Goal: Transaction & Acquisition: Book appointment/travel/reservation

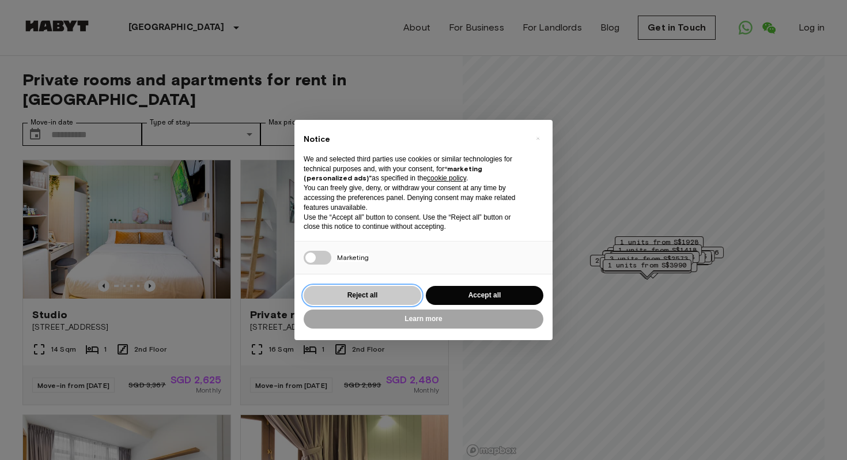
click at [364, 296] on button "Reject all" at bounding box center [363, 295] width 118 height 19
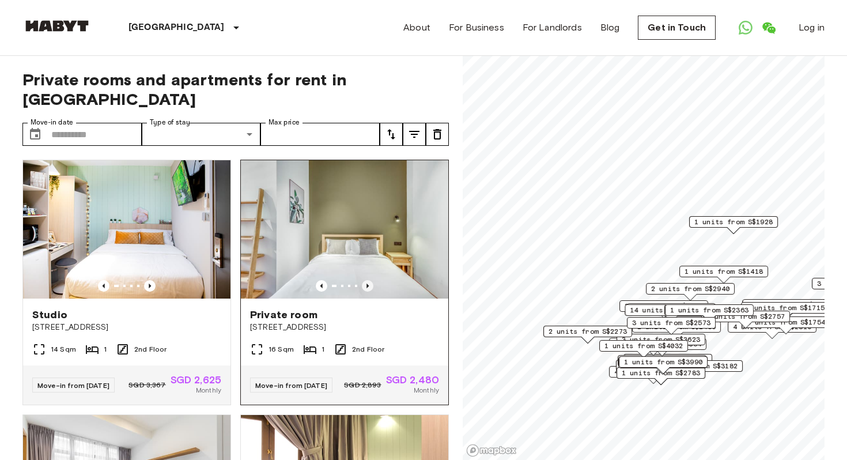
click at [370, 280] on icon "Previous image" at bounding box center [368, 286] width 12 height 12
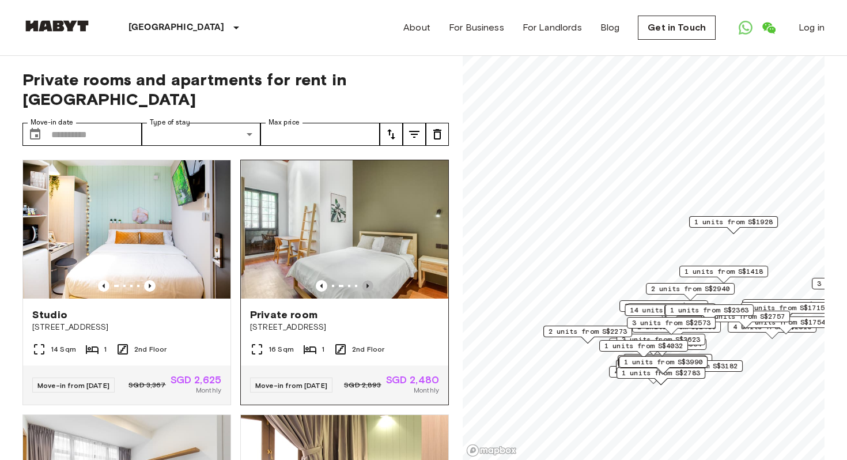
click at [370, 280] on icon "Previous image" at bounding box center [368, 286] width 12 height 12
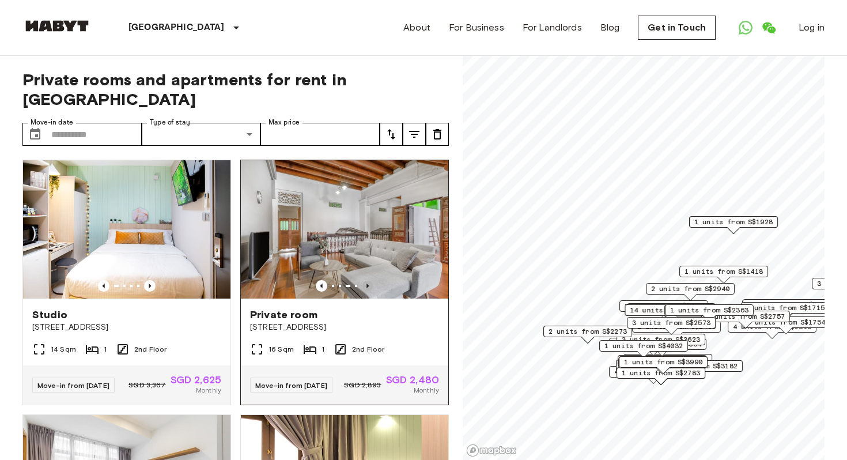
click at [370, 280] on icon "Previous image" at bounding box center [368, 286] width 12 height 12
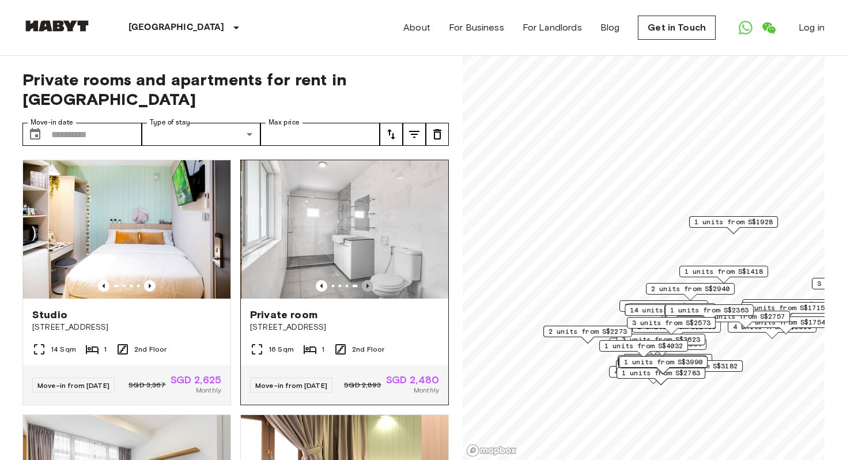
click at [370, 280] on icon "Previous image" at bounding box center [368, 286] width 12 height 12
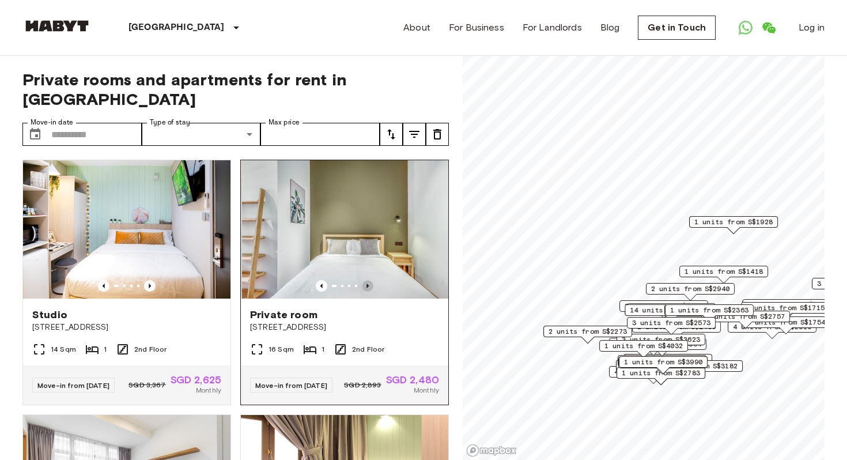
click at [370, 280] on icon "Previous image" at bounding box center [368, 286] width 12 height 12
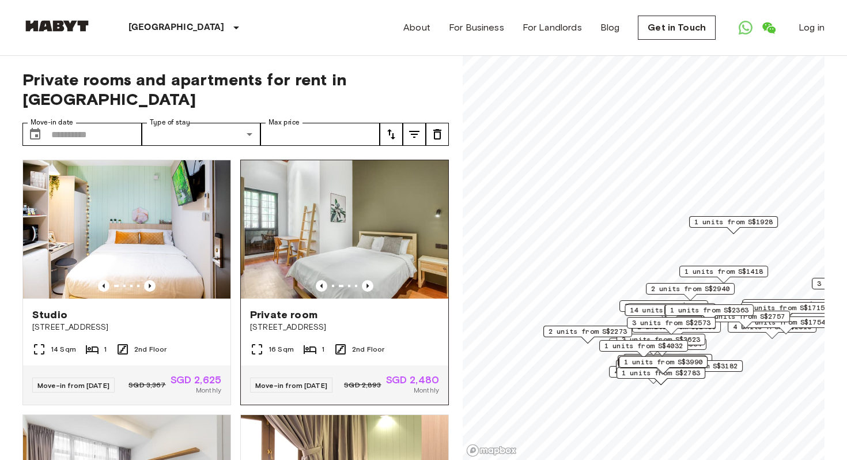
click at [388, 236] on img at bounding box center [344, 229] width 207 height 138
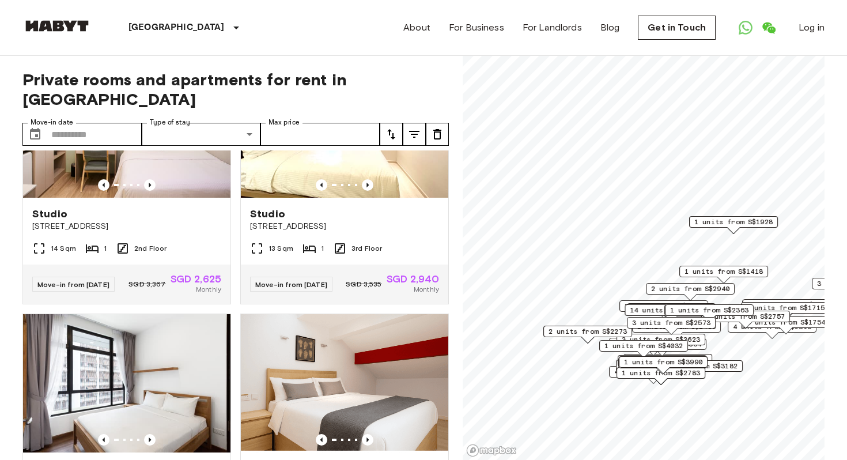
scroll to position [878, 0]
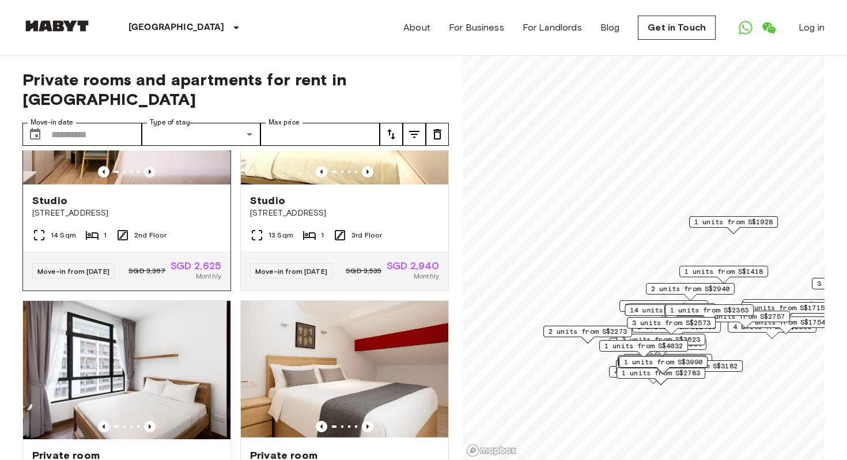
click at [152, 175] on icon "Previous image" at bounding box center [150, 172] width 12 height 12
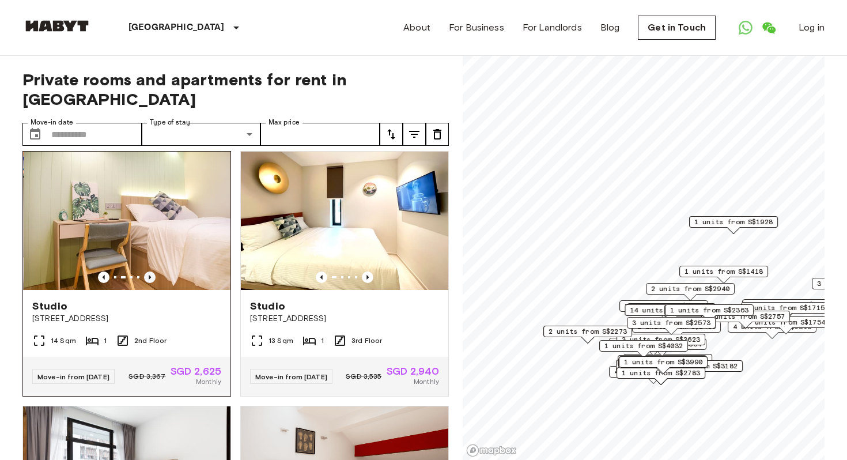
scroll to position [752, 0]
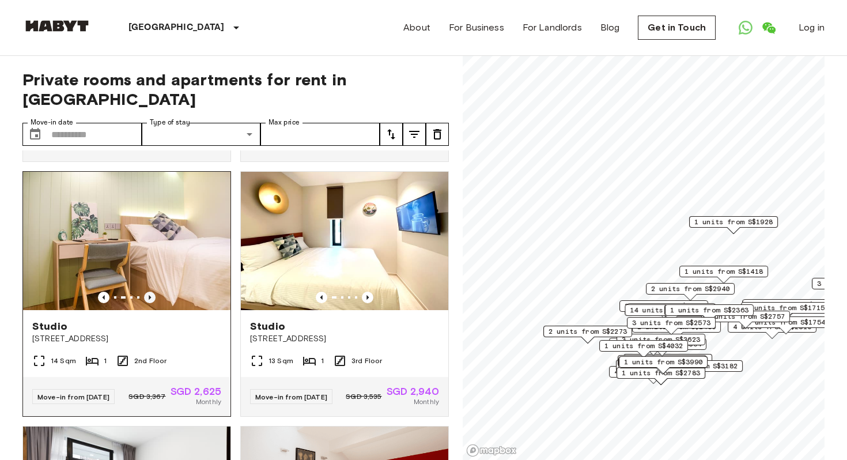
click at [155, 302] on icon "Previous image" at bounding box center [150, 298] width 12 height 12
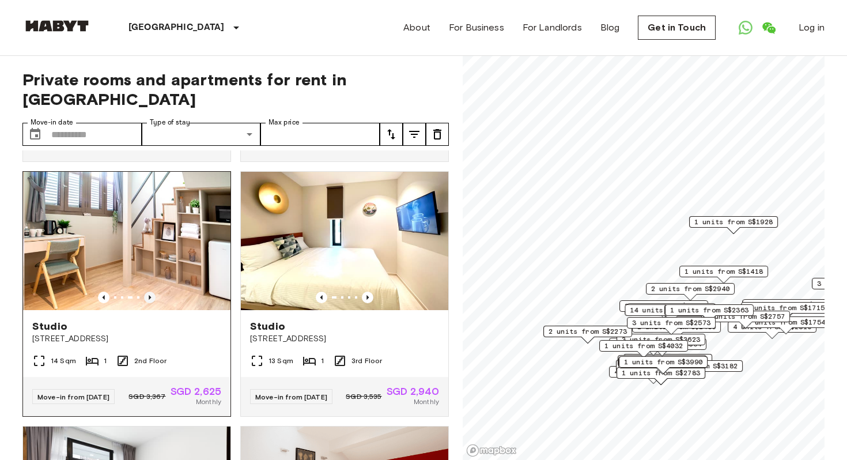
click at [155, 302] on icon "Previous image" at bounding box center [150, 298] width 12 height 12
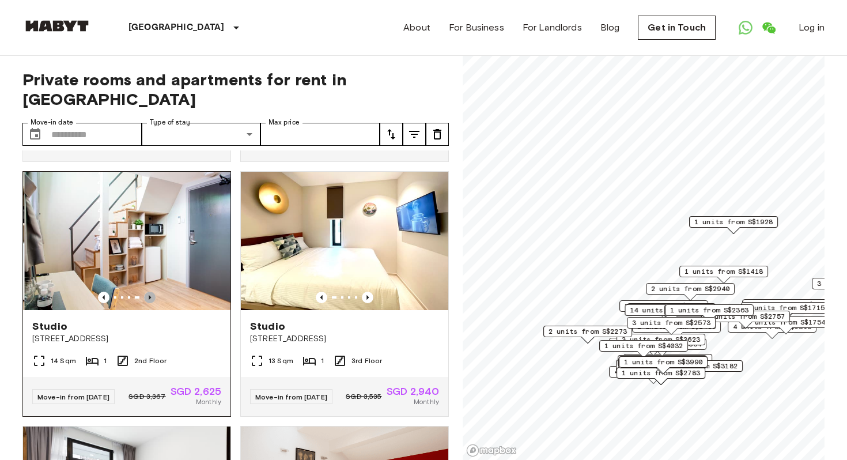
click at [155, 302] on icon "Previous image" at bounding box center [150, 298] width 12 height 12
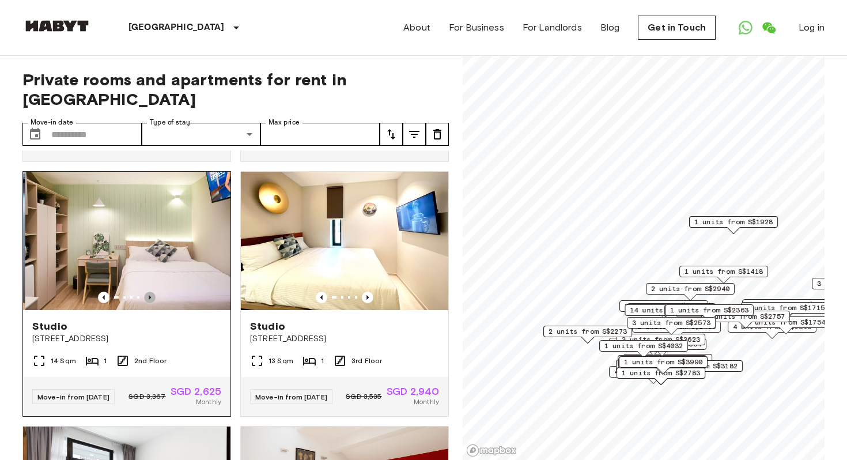
click at [155, 302] on icon "Previous image" at bounding box center [150, 298] width 12 height 12
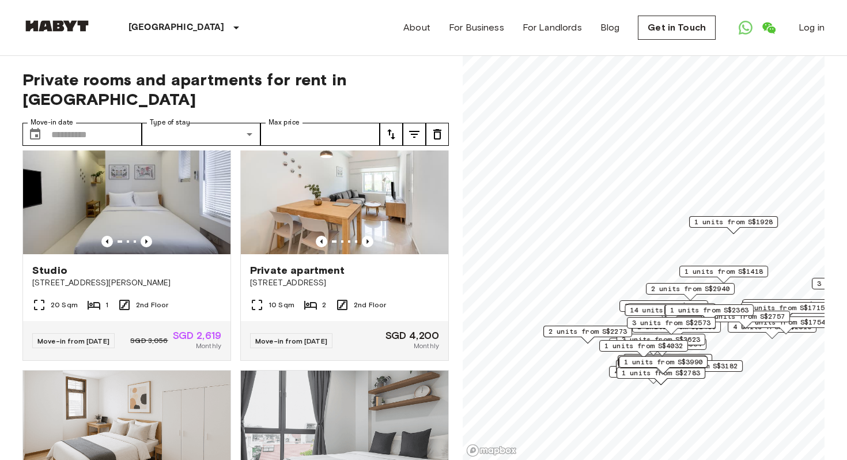
scroll to position [1317, 0]
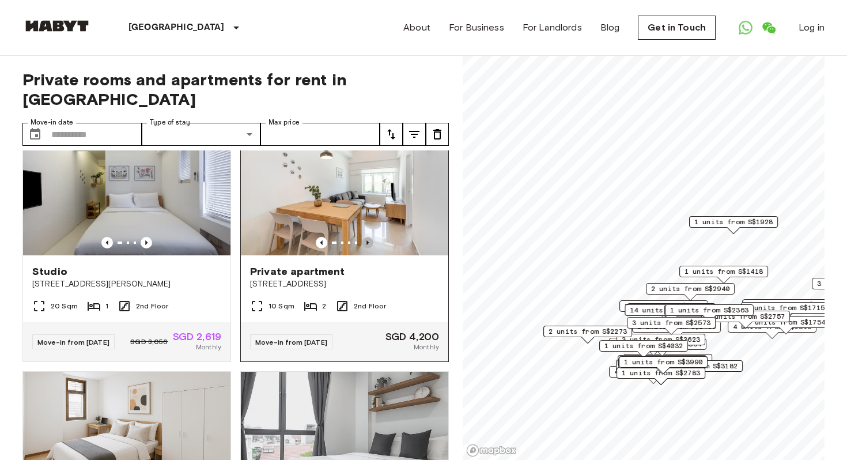
click at [369, 248] on icon "Previous image" at bounding box center [368, 243] width 12 height 12
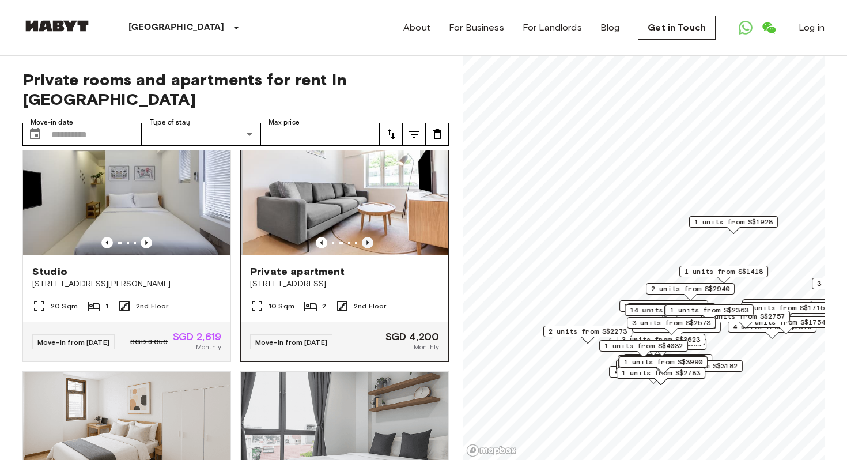
click at [369, 248] on icon "Previous image" at bounding box center [368, 243] width 12 height 12
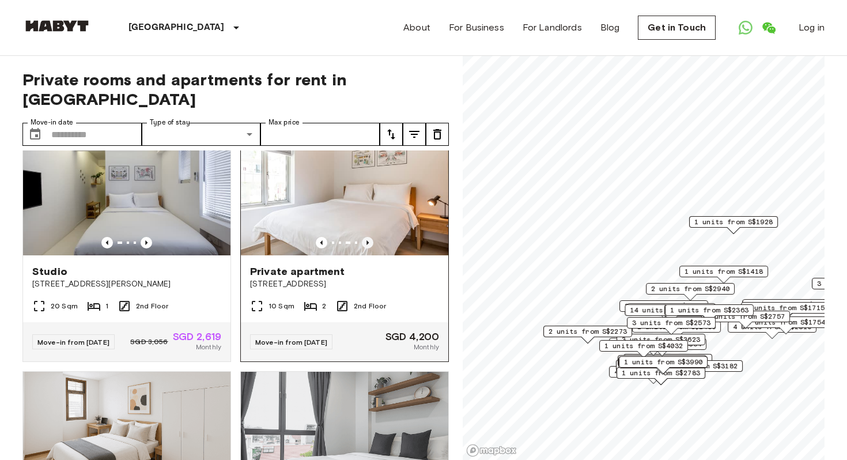
click at [369, 248] on icon "Previous image" at bounding box center [368, 243] width 12 height 12
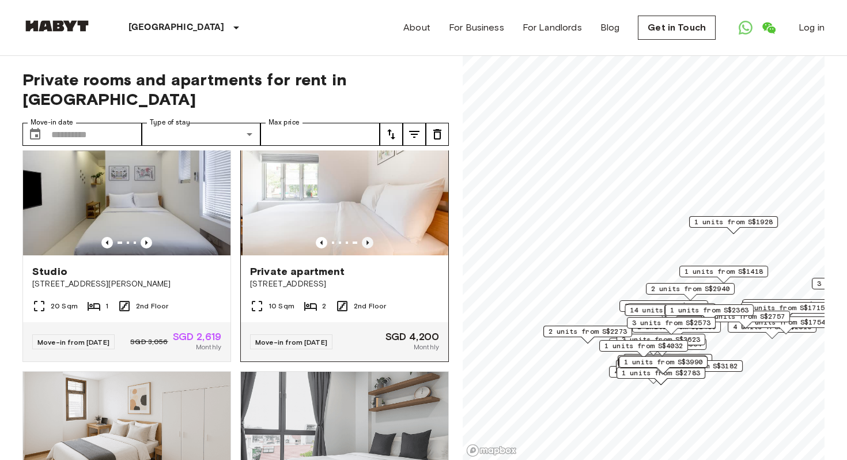
click at [369, 248] on icon "Previous image" at bounding box center [368, 243] width 12 height 12
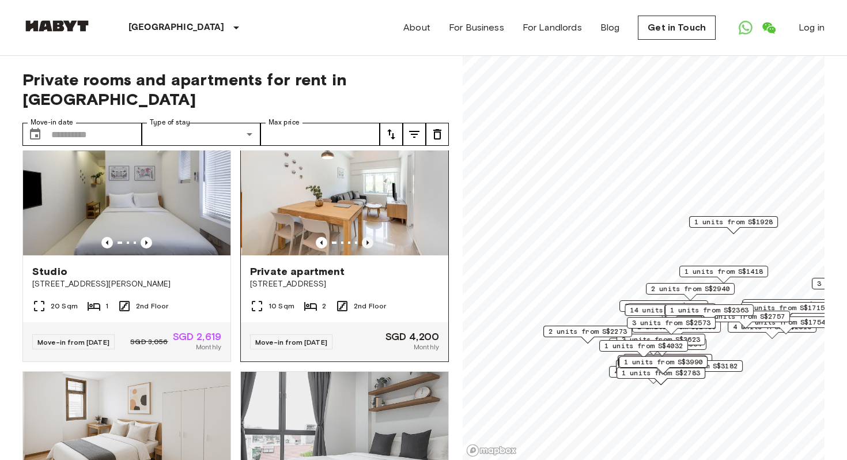
click at [369, 248] on icon "Previous image" at bounding box center [368, 243] width 12 height 12
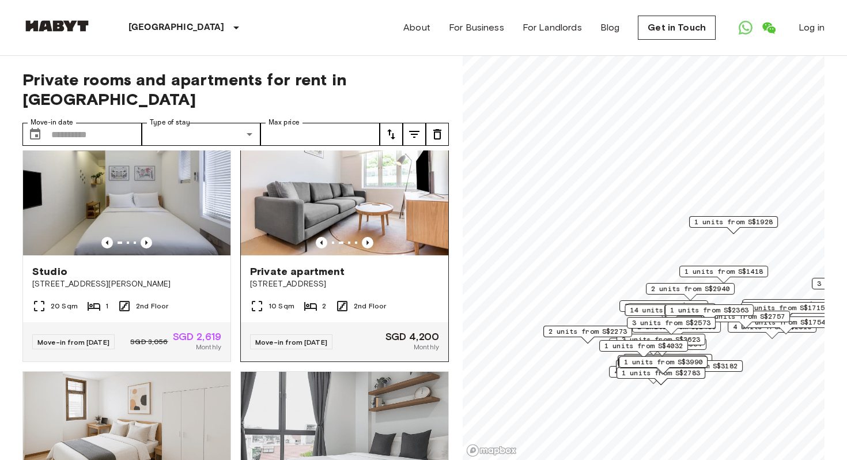
click at [396, 228] on img at bounding box center [344, 186] width 207 height 138
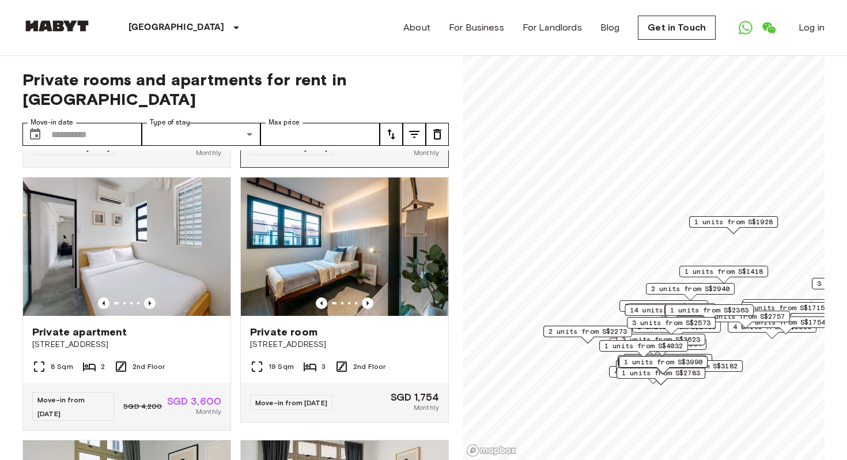
scroll to position [1795, 0]
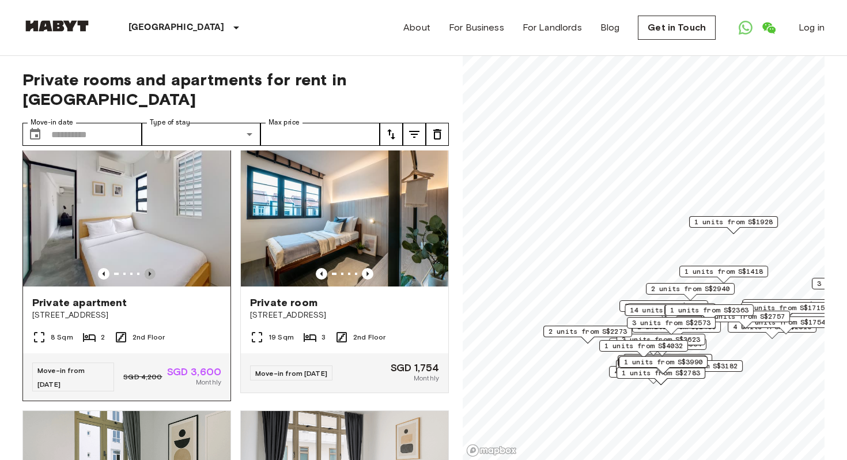
click at [150, 276] on icon "Previous image" at bounding box center [150, 273] width 2 height 5
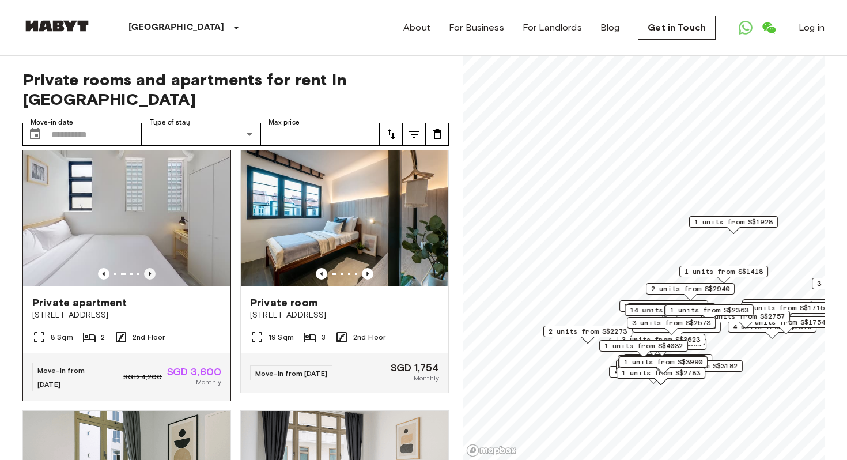
click at [150, 276] on icon "Previous image" at bounding box center [150, 273] width 2 height 5
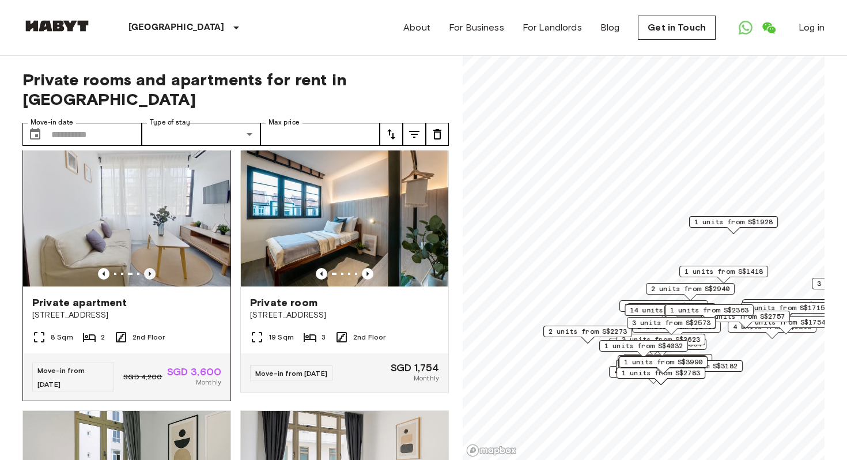
click at [150, 276] on icon "Previous image" at bounding box center [150, 273] width 2 height 5
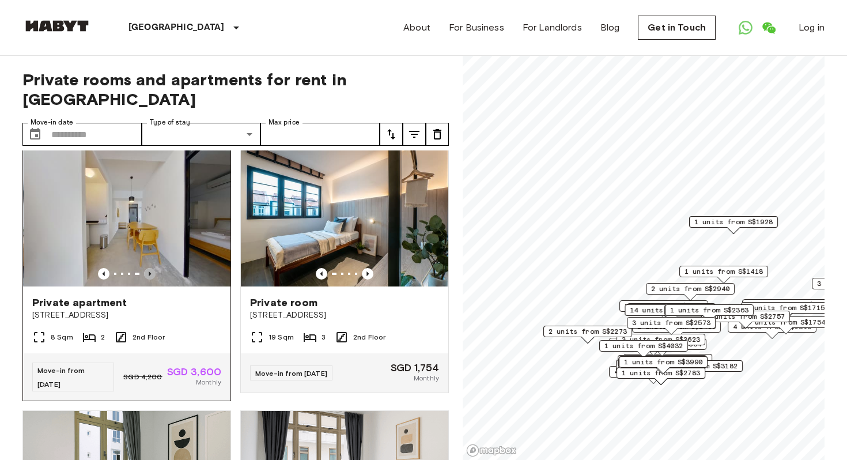
click at [150, 276] on icon "Previous image" at bounding box center [150, 273] width 2 height 5
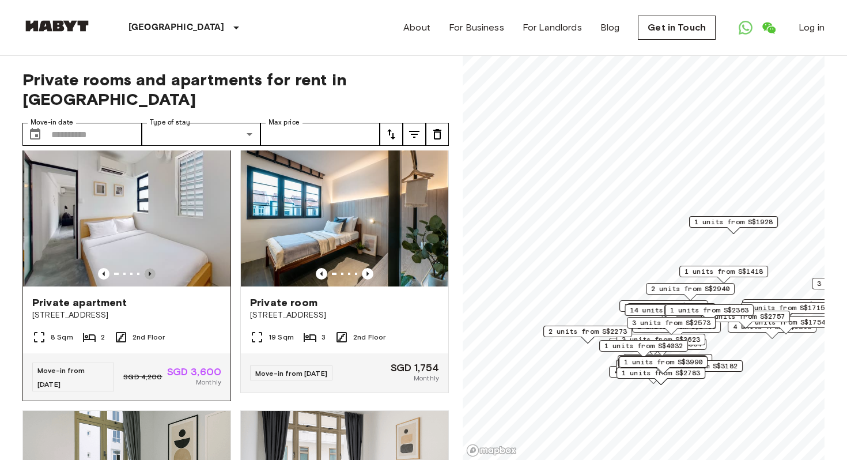
click at [150, 276] on icon "Previous image" at bounding box center [150, 273] width 2 height 5
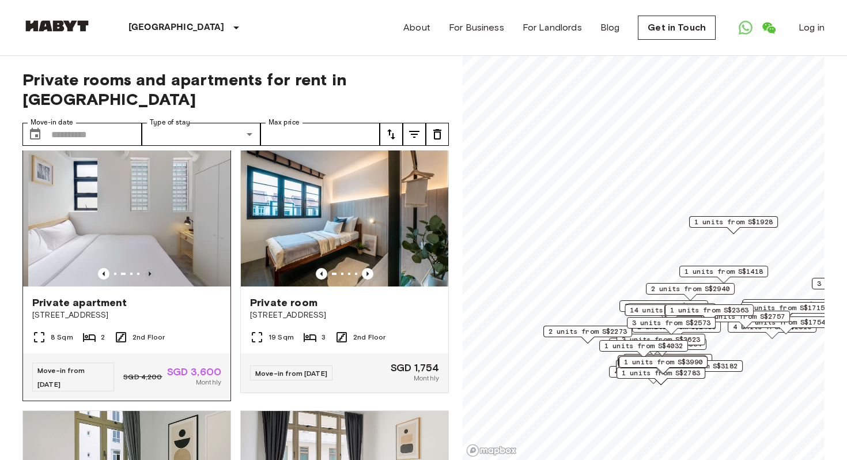
click at [150, 276] on icon "Previous image" at bounding box center [150, 273] width 2 height 5
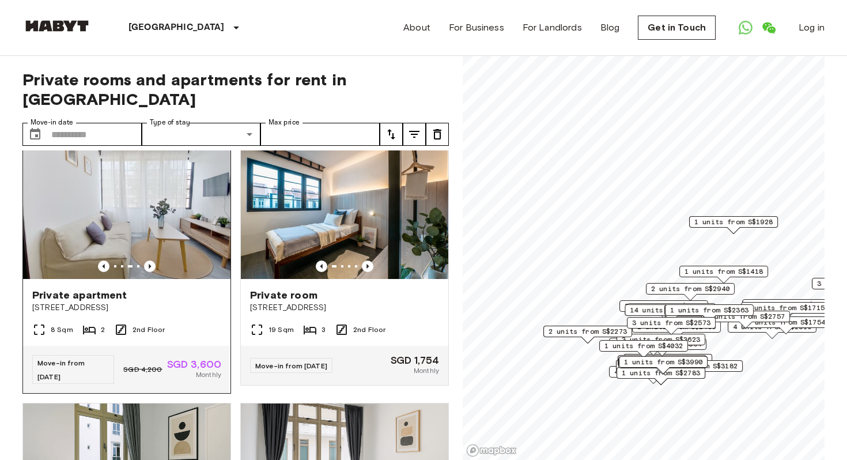
scroll to position [1803, 0]
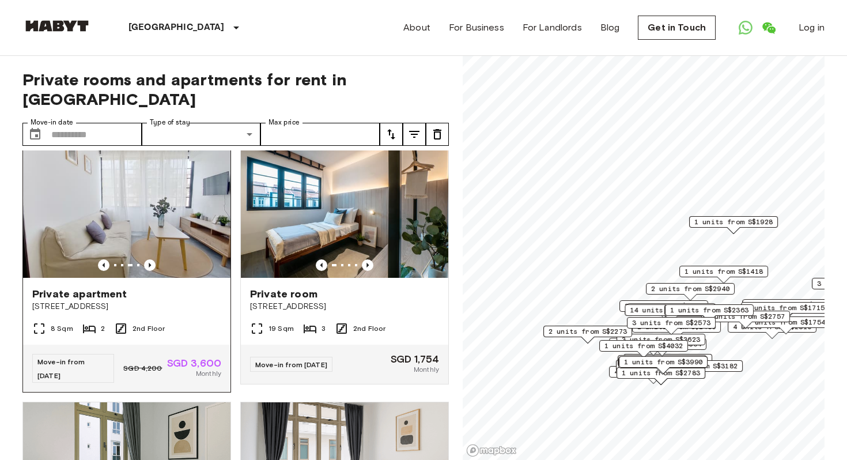
click at [175, 312] on span "[STREET_ADDRESS]" at bounding box center [126, 307] width 189 height 12
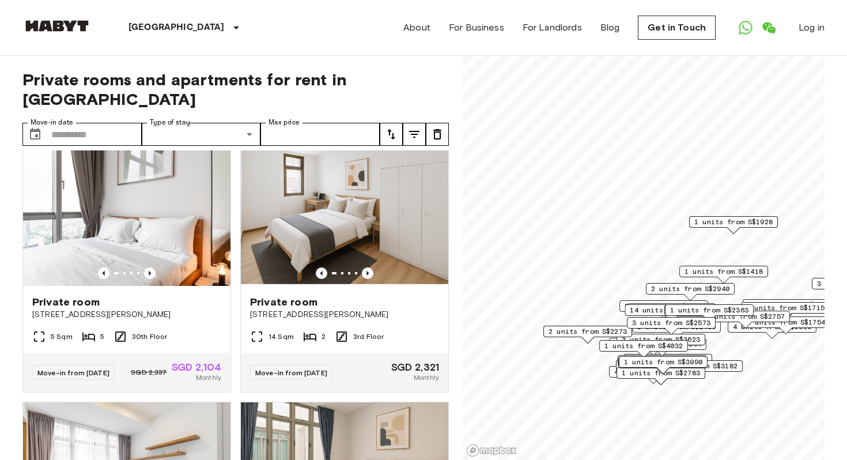
scroll to position [2847, 0]
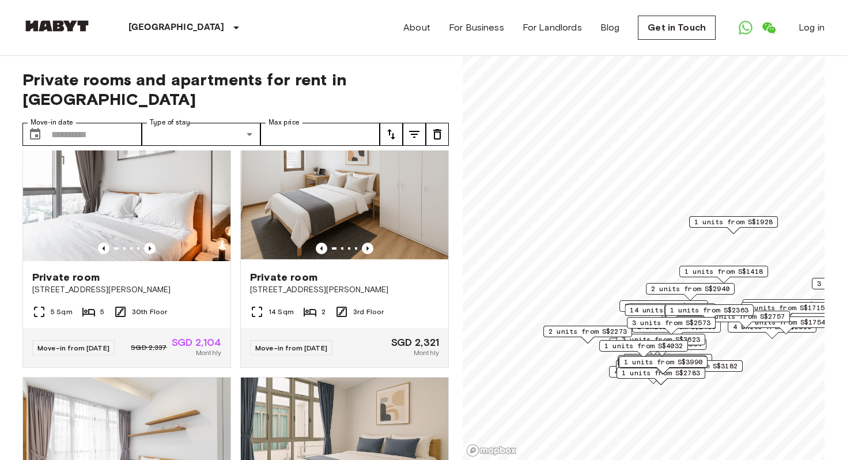
click at [419, 127] on icon "tune" at bounding box center [414, 134] width 14 height 14
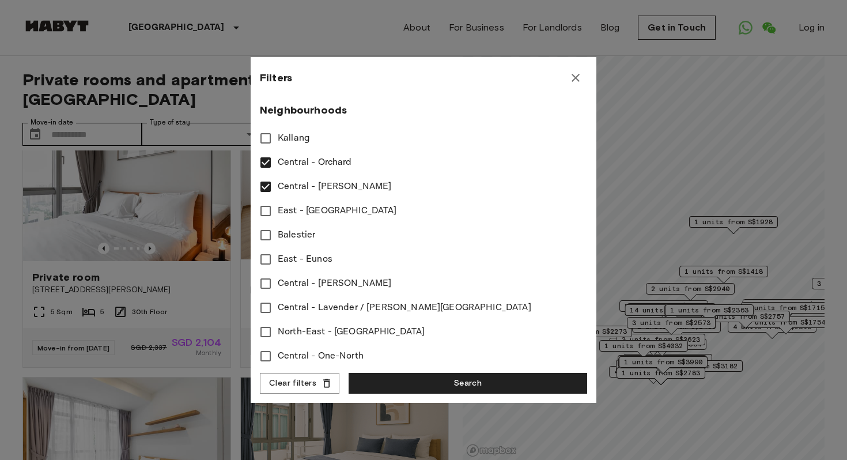
scroll to position [318, 0]
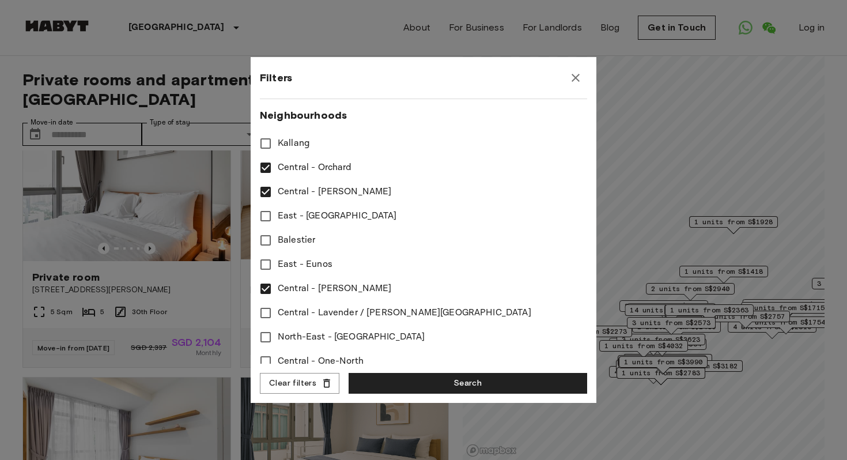
click at [342, 308] on span "Central - Lavender / Farrer Park" at bounding box center [405, 313] width 254 height 14
type input "****"
click at [417, 373] on button "Search" at bounding box center [468, 383] width 239 height 21
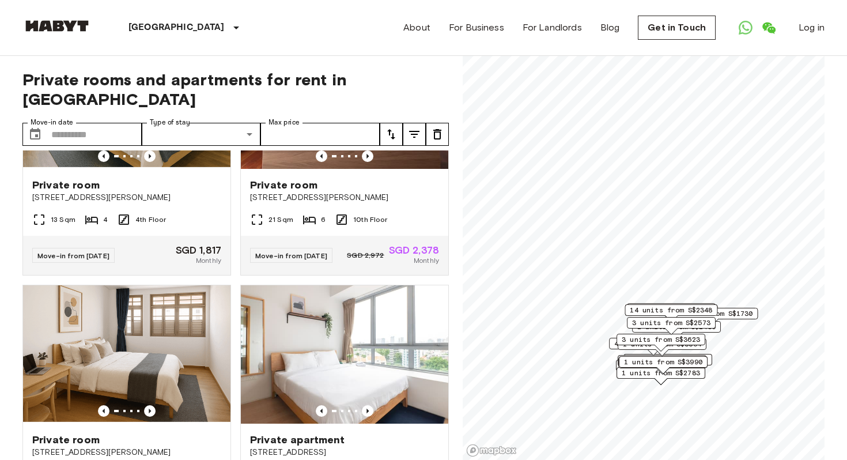
scroll to position [1813, 0]
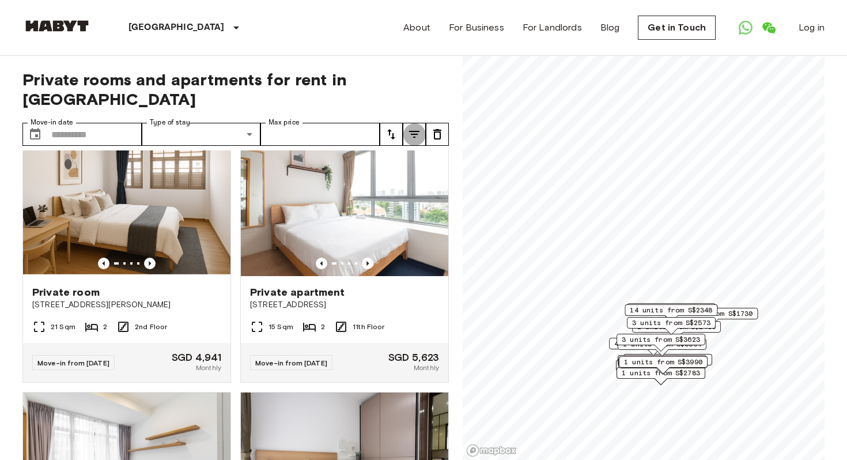
click at [410, 127] on icon "tune" at bounding box center [414, 134] width 14 height 14
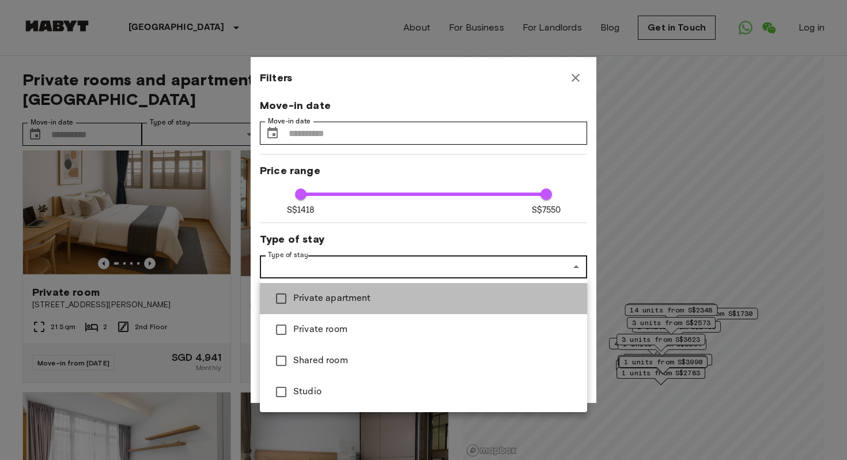
click at [377, 294] on span "Private apartment" at bounding box center [435, 299] width 285 height 14
type input "****"
type input "**********"
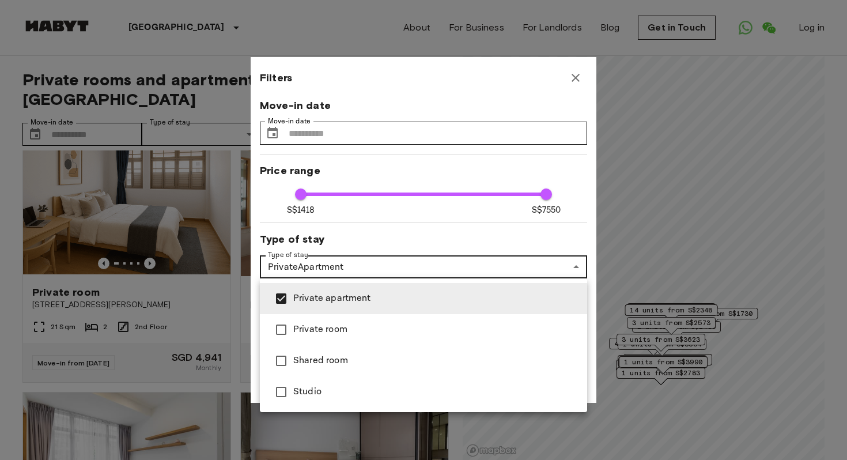
click at [461, 225] on div at bounding box center [423, 230] width 847 height 460
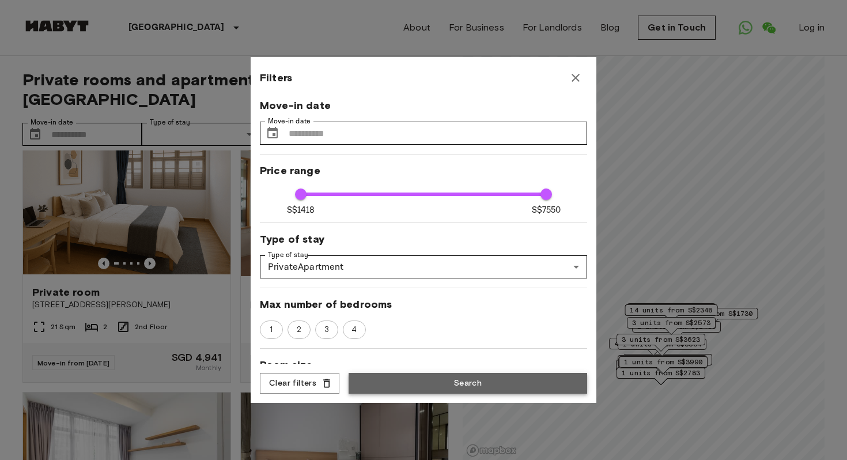
click at [501, 379] on button "Search" at bounding box center [468, 383] width 239 height 21
type input "**********"
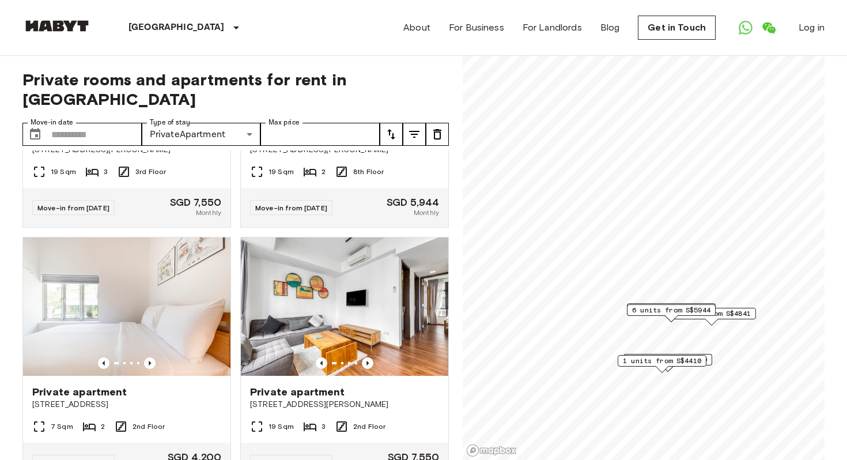
scroll to position [763, 0]
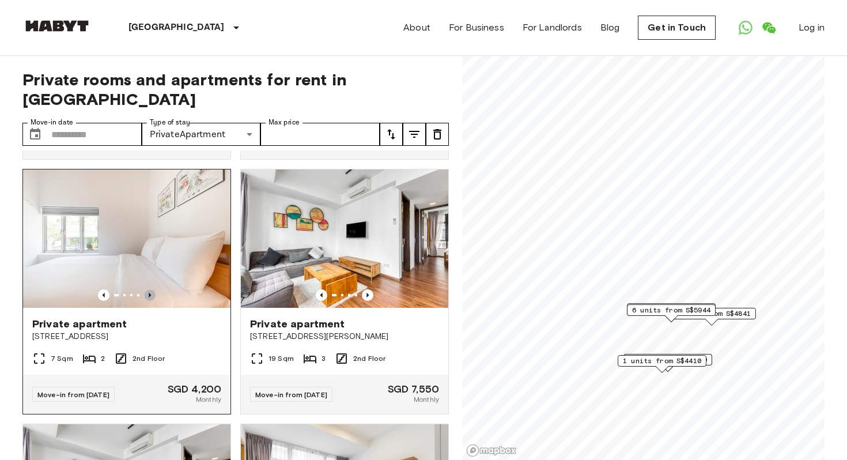
click at [150, 289] on icon "Previous image" at bounding box center [150, 295] width 12 height 12
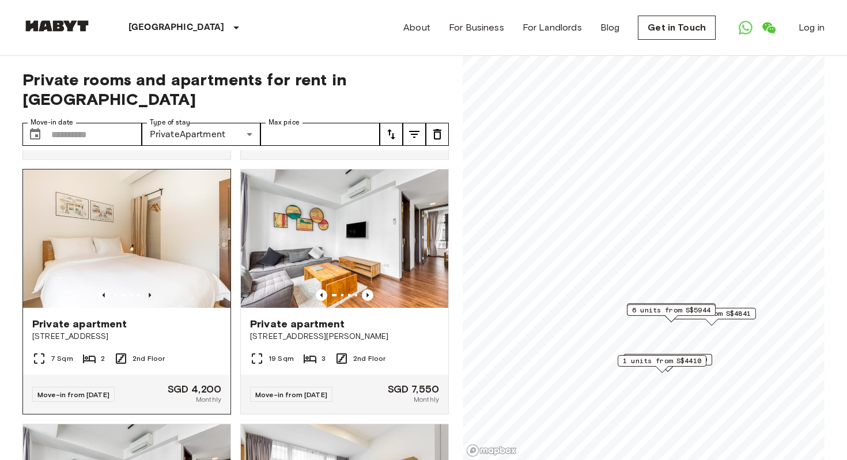
click at [150, 289] on icon "Previous image" at bounding box center [150, 295] width 12 height 12
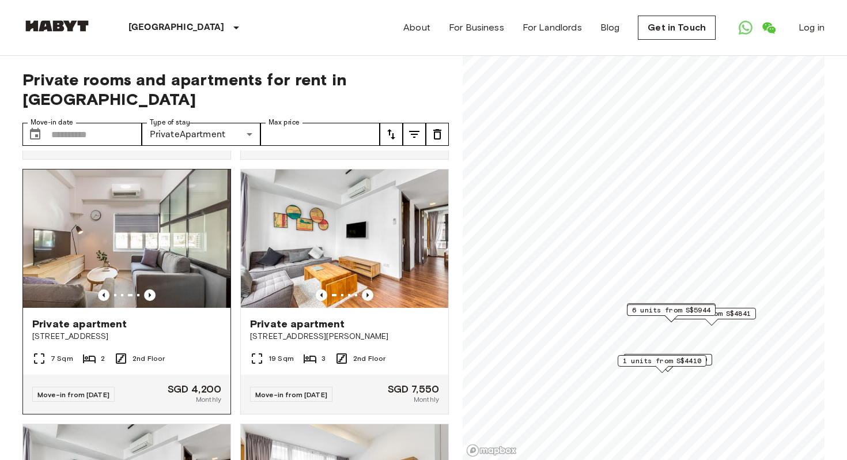
click at [188, 285] on img at bounding box center [126, 238] width 207 height 138
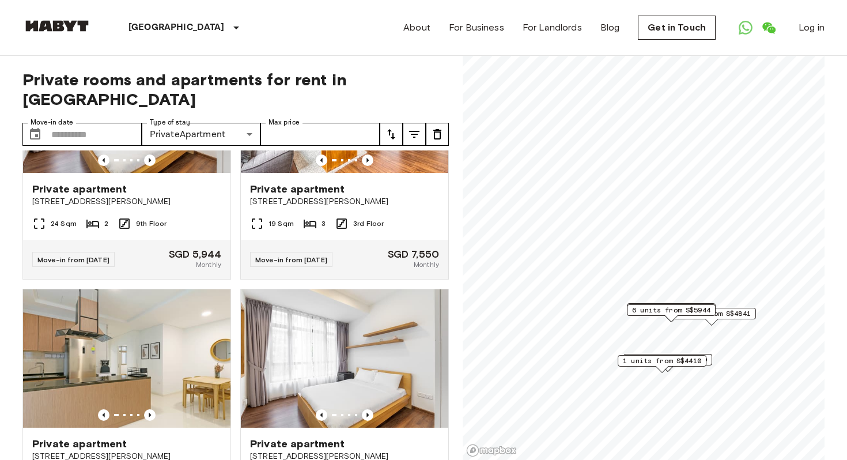
scroll to position [1723, 0]
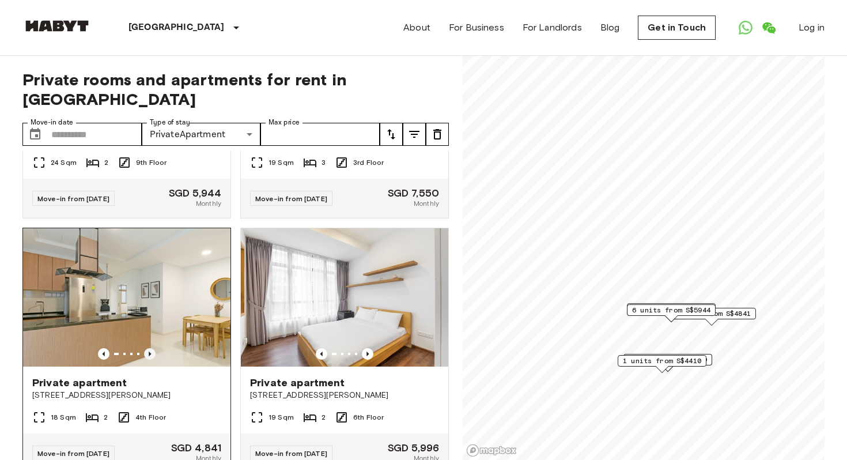
click at [153, 348] on icon "Previous image" at bounding box center [150, 354] width 12 height 12
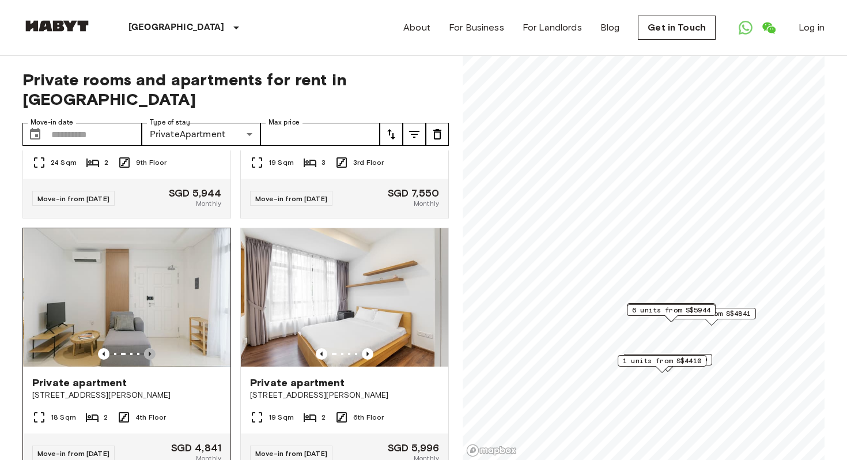
click at [153, 348] on icon "Previous image" at bounding box center [150, 354] width 12 height 12
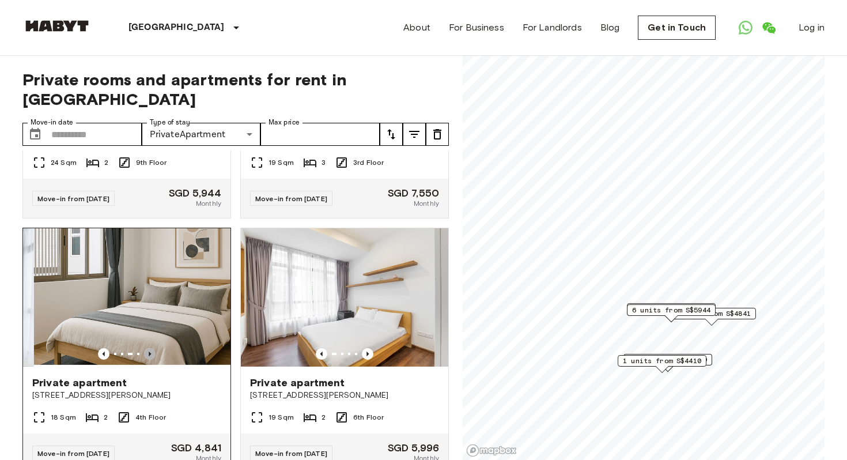
click at [153, 348] on icon "Previous image" at bounding box center [150, 354] width 12 height 12
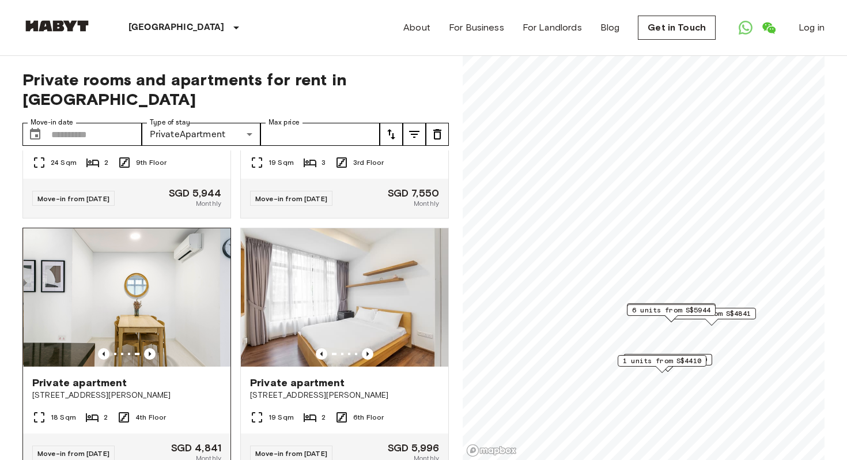
click at [188, 322] on img at bounding box center [127, 297] width 207 height 138
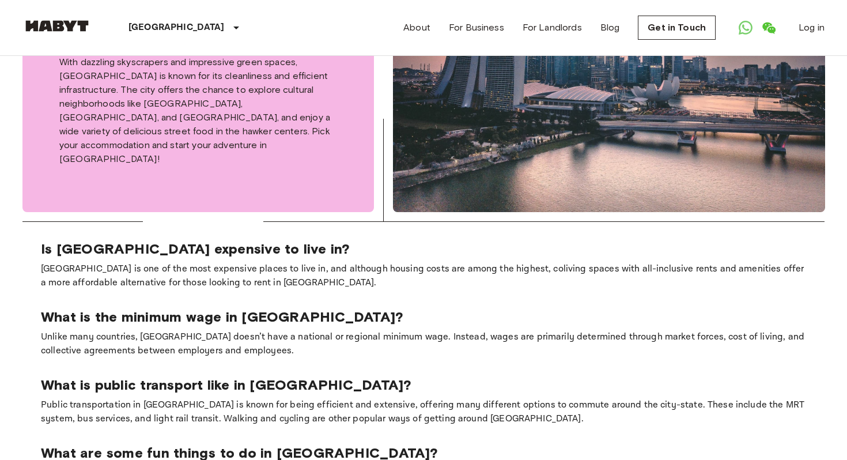
scroll to position [588, 0]
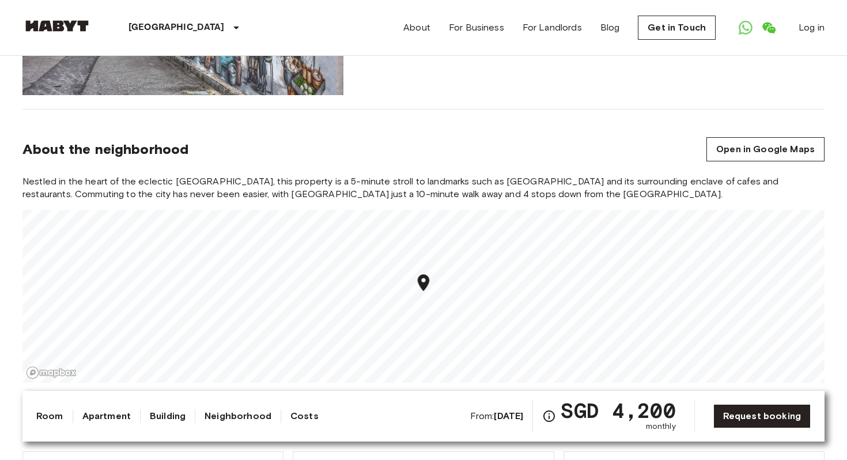
scroll to position [868, 0]
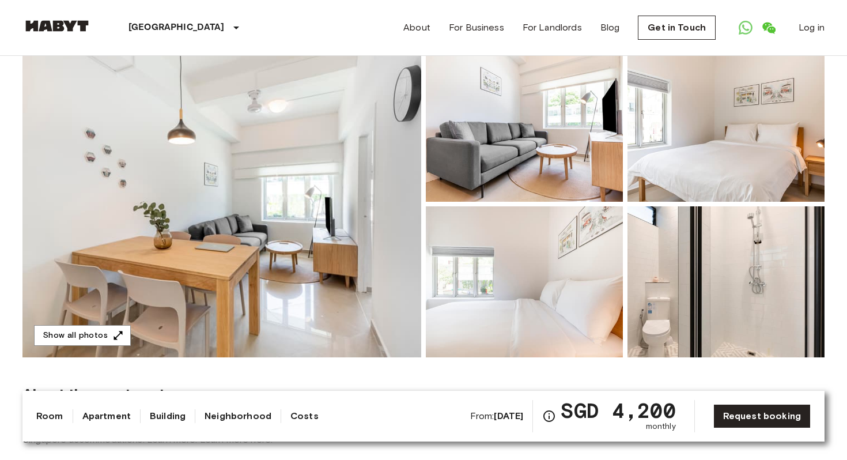
scroll to position [110, 0]
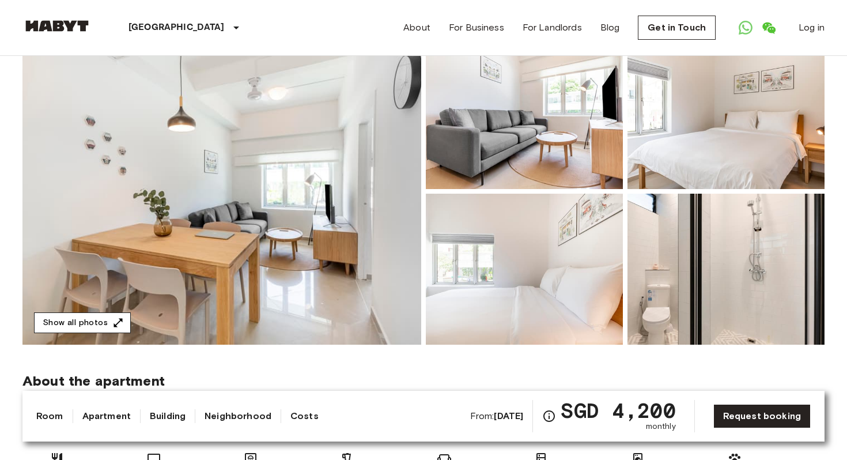
click at [114, 326] on icon "button" at bounding box center [118, 322] width 9 height 9
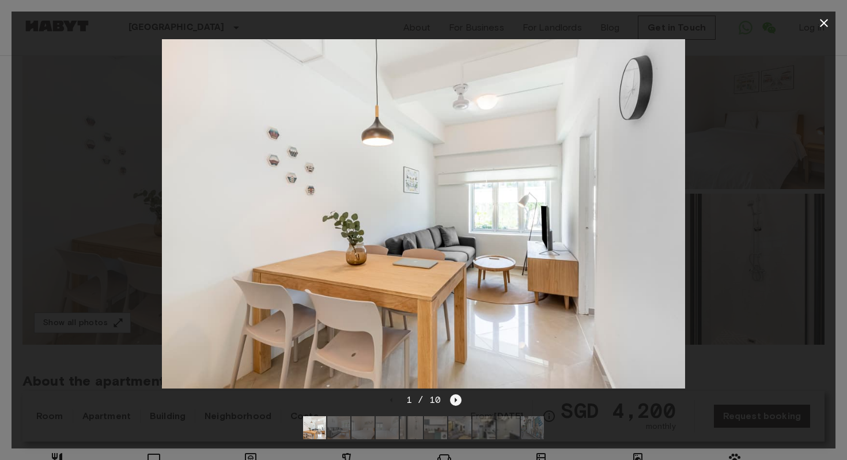
click at [456, 403] on icon "Next image" at bounding box center [456, 400] width 12 height 12
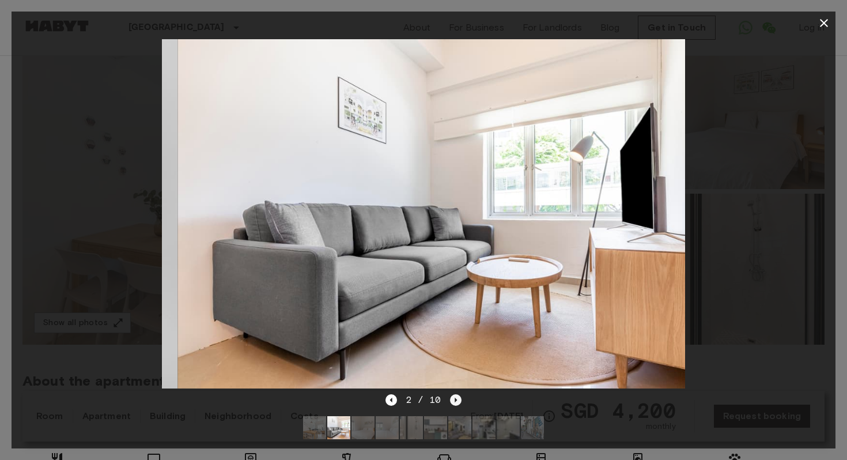
click at [456, 403] on icon "Next image" at bounding box center [456, 400] width 12 height 12
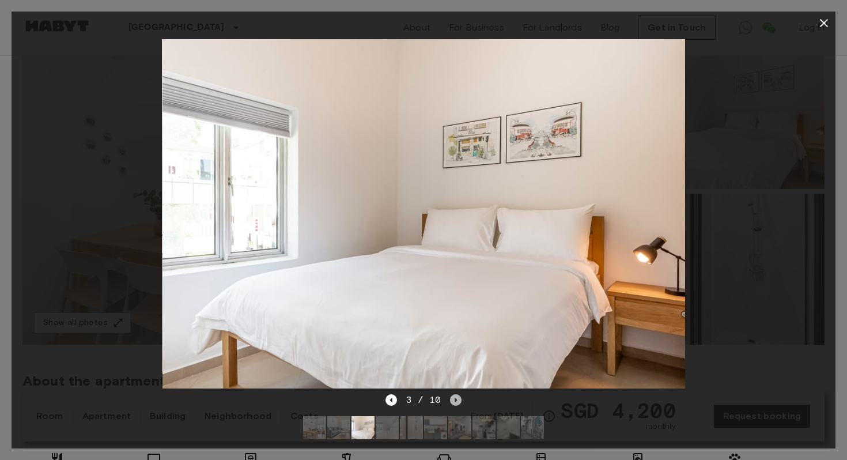
click at [456, 403] on icon "Next image" at bounding box center [456, 400] width 12 height 12
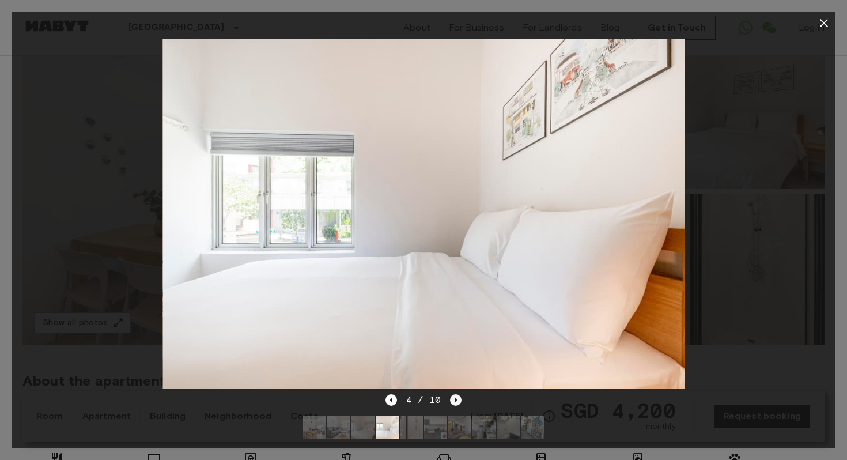
click at [456, 403] on icon "Next image" at bounding box center [456, 400] width 12 height 12
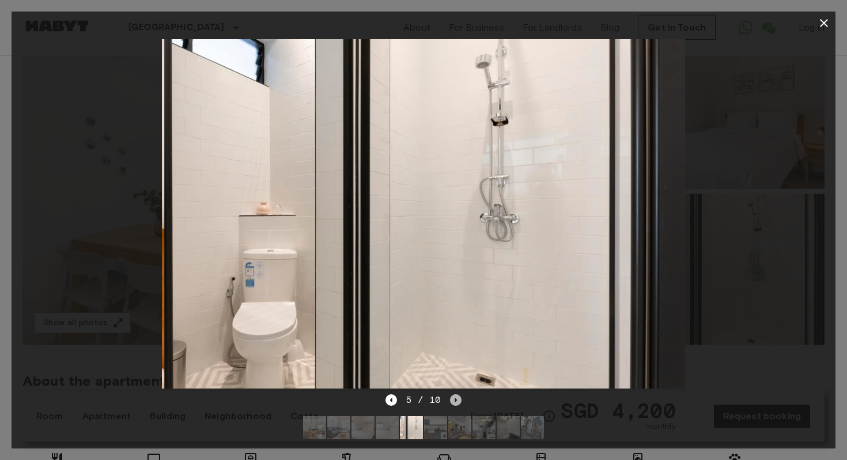
click at [456, 403] on icon "Next image" at bounding box center [456, 400] width 12 height 12
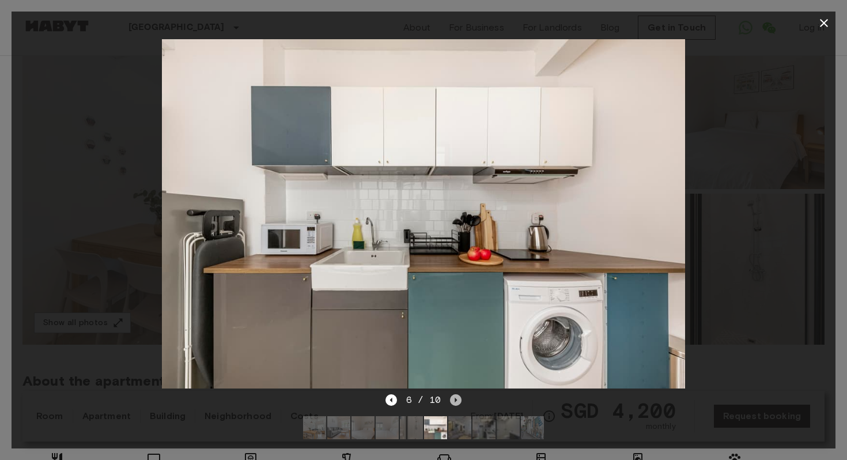
click at [456, 403] on icon "Next image" at bounding box center [456, 400] width 12 height 12
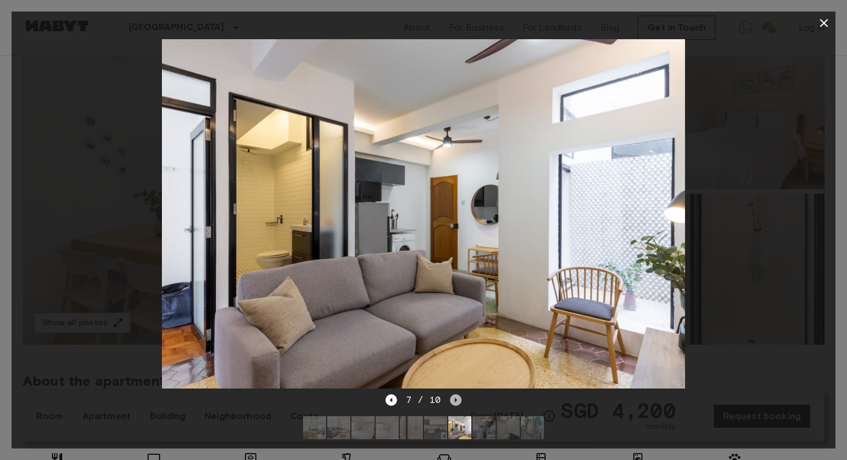
click at [456, 403] on icon "Next image" at bounding box center [456, 400] width 12 height 12
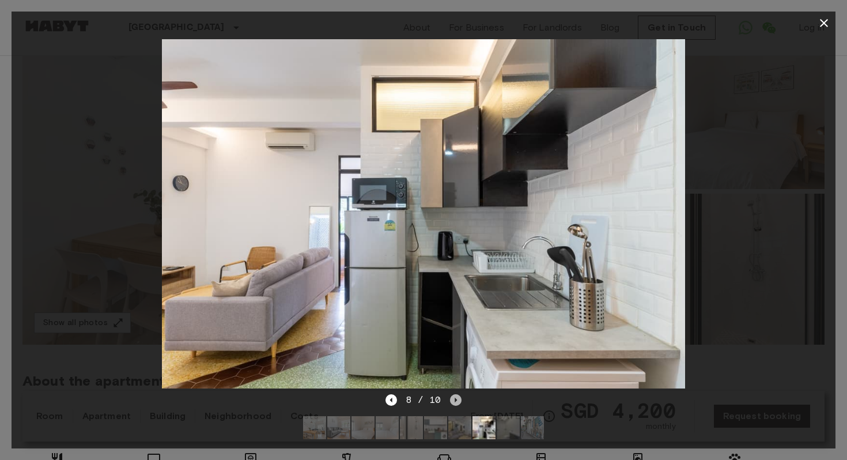
click at [456, 403] on icon "Next image" at bounding box center [456, 400] width 12 height 12
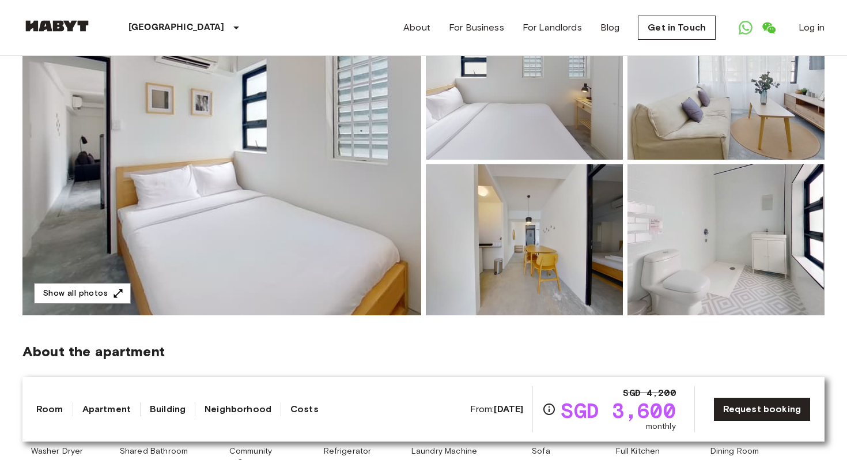
scroll to position [141, 0]
click at [96, 295] on button "Show all photos" at bounding box center [82, 292] width 97 height 21
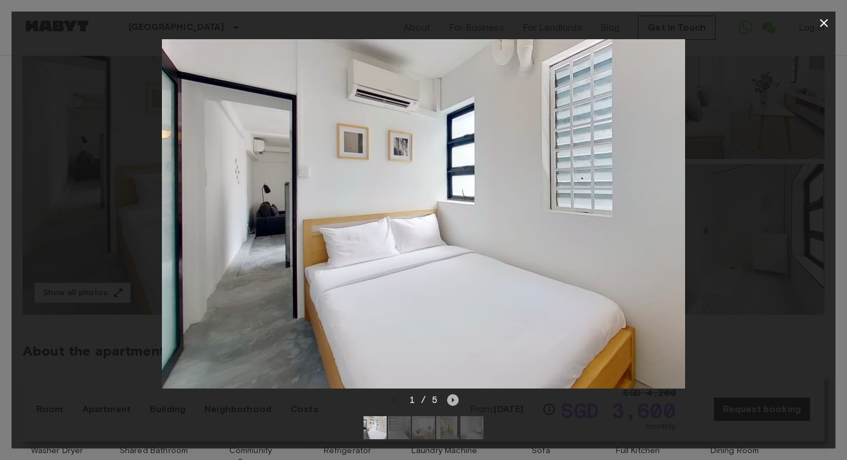
click at [457, 398] on icon "Next image" at bounding box center [453, 400] width 12 height 12
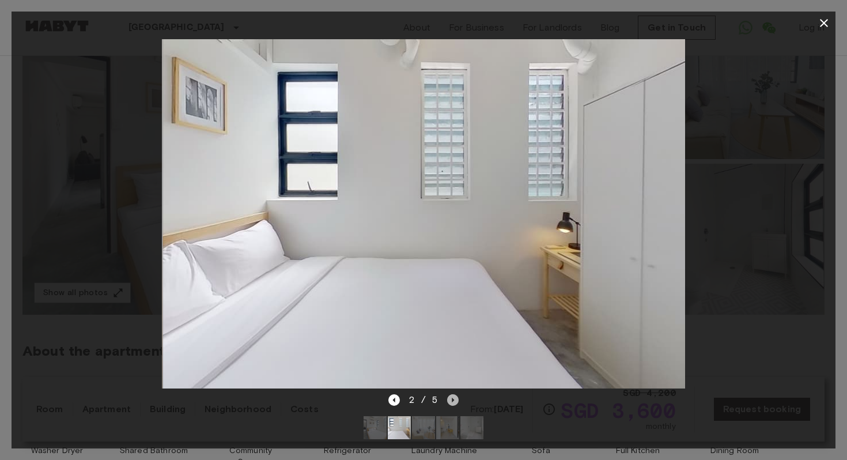
click at [457, 398] on icon "Next image" at bounding box center [453, 400] width 12 height 12
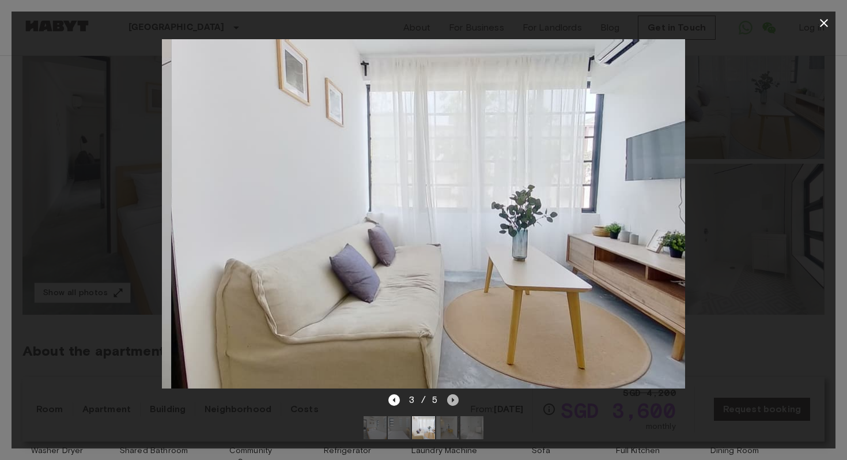
click at [457, 398] on icon "Next image" at bounding box center [453, 400] width 12 height 12
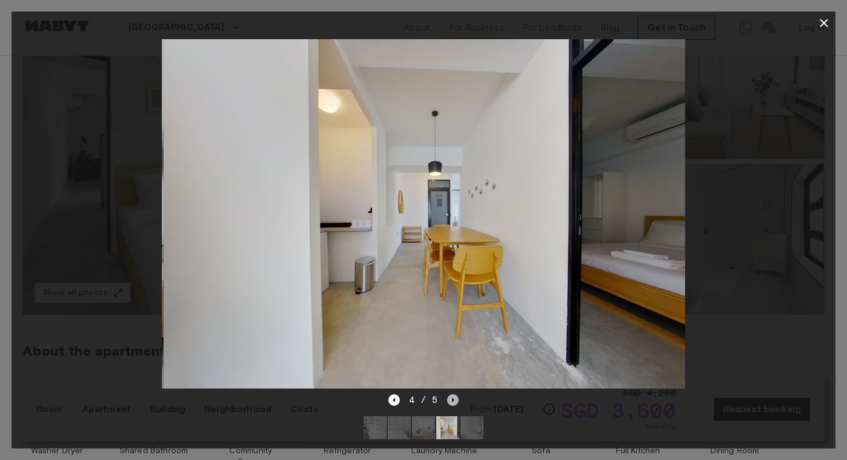
click at [457, 398] on icon "Next image" at bounding box center [453, 400] width 12 height 12
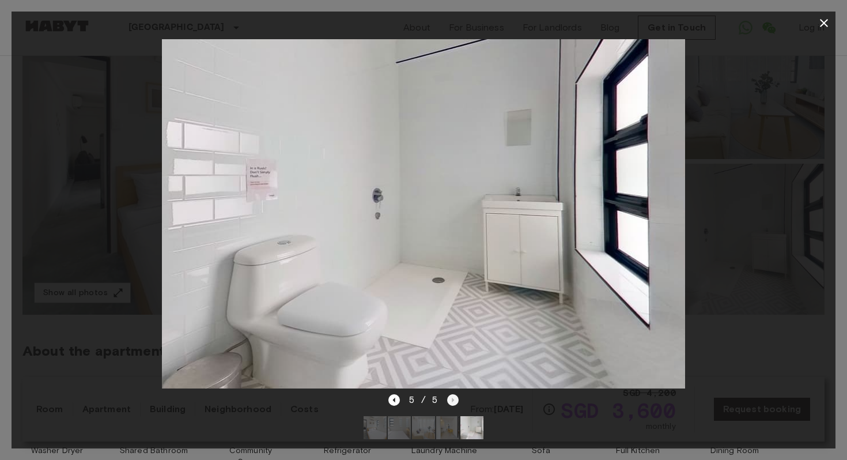
click at [457, 398] on div "5 / 5" at bounding box center [423, 400] width 71 height 14
click at [821, 17] on icon "button" at bounding box center [824, 23] width 14 height 14
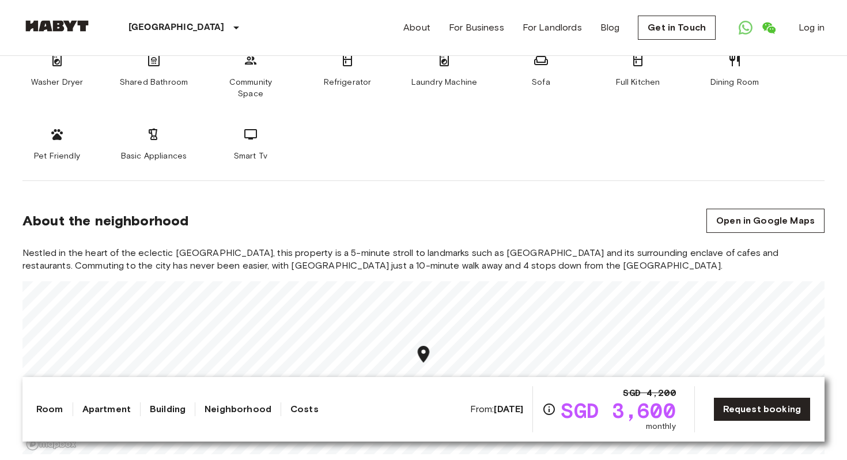
scroll to position [616, 0]
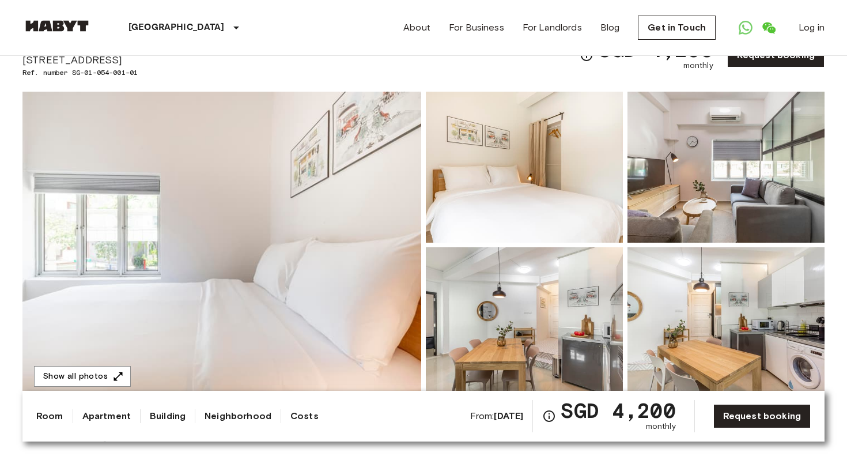
scroll to position [60, 0]
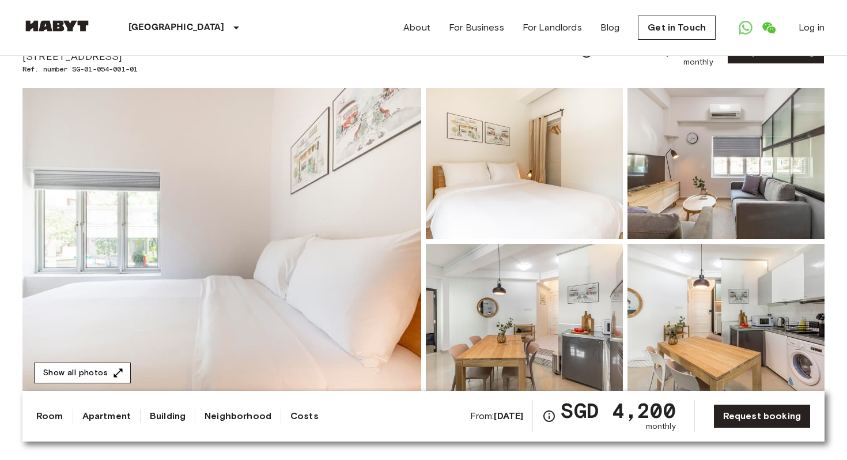
click at [116, 370] on icon "button" at bounding box center [118, 373] width 12 height 12
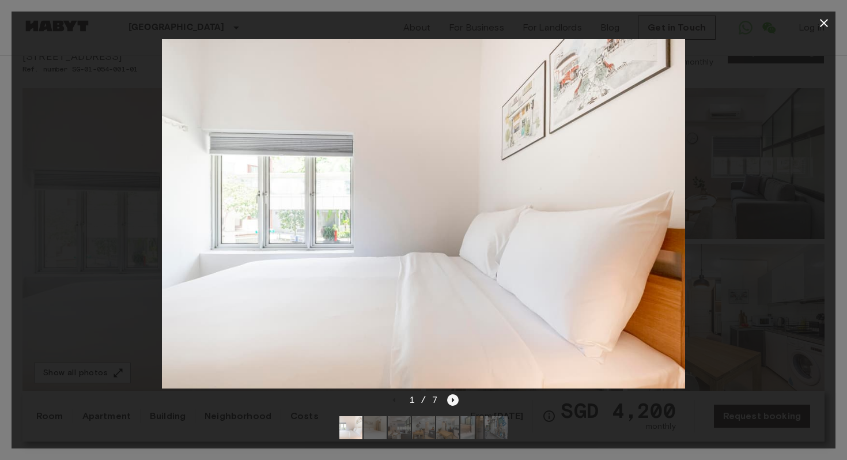
click at [451, 401] on icon "Next image" at bounding box center [453, 400] width 12 height 12
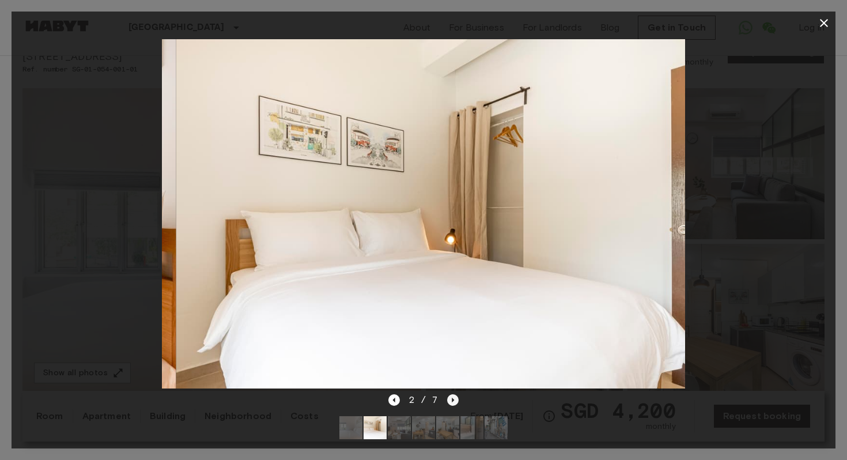
click at [451, 401] on icon "Next image" at bounding box center [453, 400] width 12 height 12
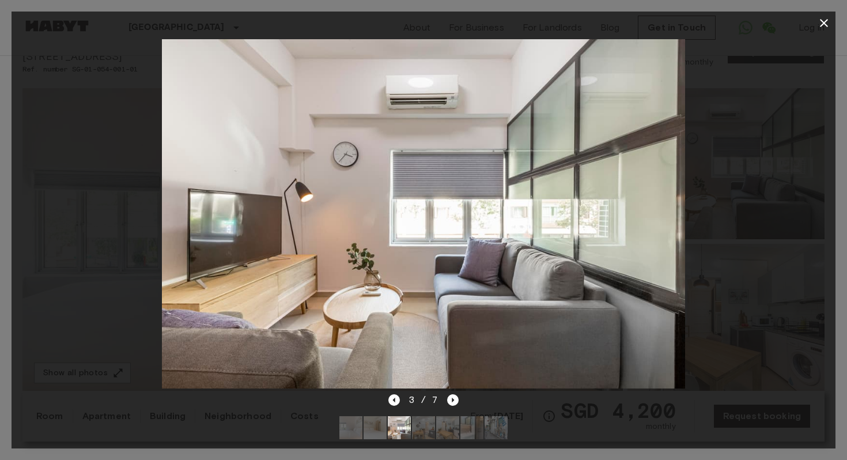
click at [391, 406] on div "3 / 7" at bounding box center [424, 420] width 824 height 55
click at [394, 398] on icon "Previous image" at bounding box center [393, 400] width 2 height 5
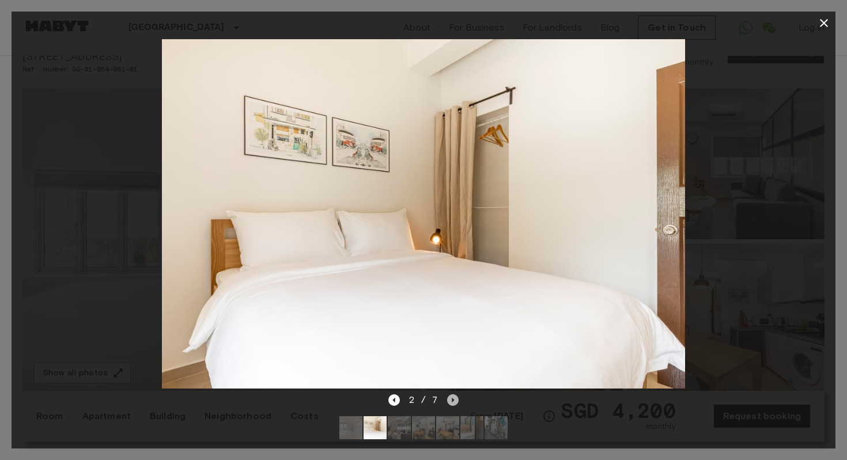
click at [455, 400] on icon "Next image" at bounding box center [453, 400] width 12 height 12
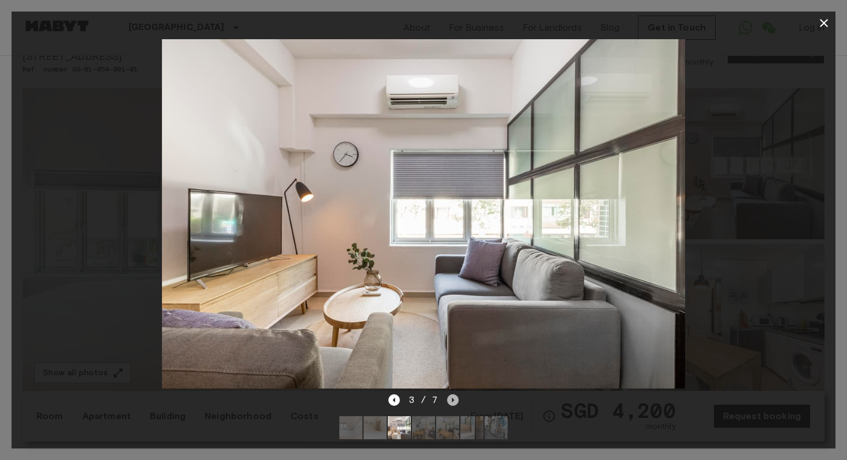
click at [455, 400] on icon "Next image" at bounding box center [453, 400] width 12 height 12
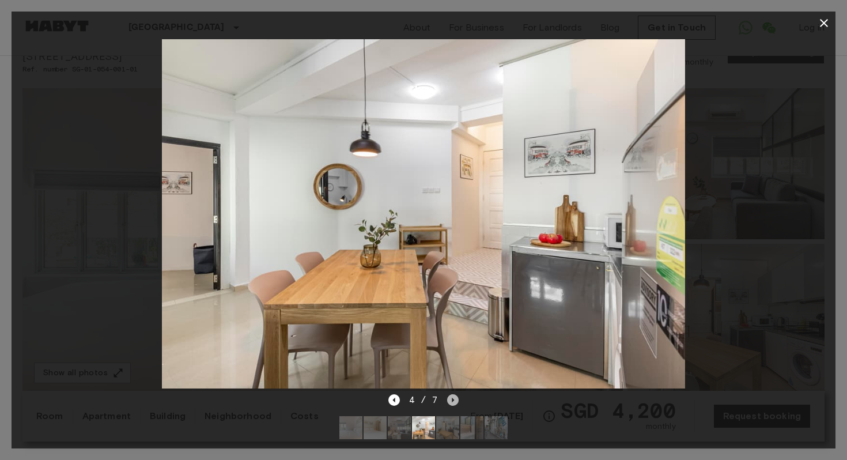
click at [455, 400] on icon "Next image" at bounding box center [453, 400] width 12 height 12
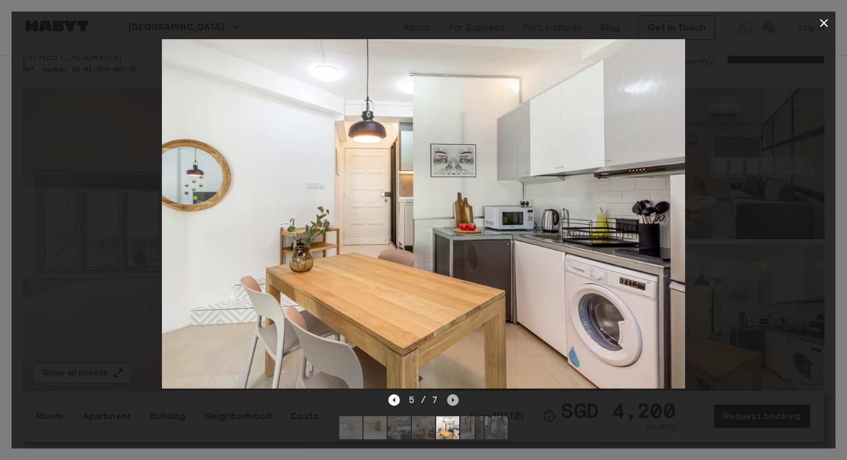
click at [455, 400] on icon "Next image" at bounding box center [453, 400] width 12 height 12
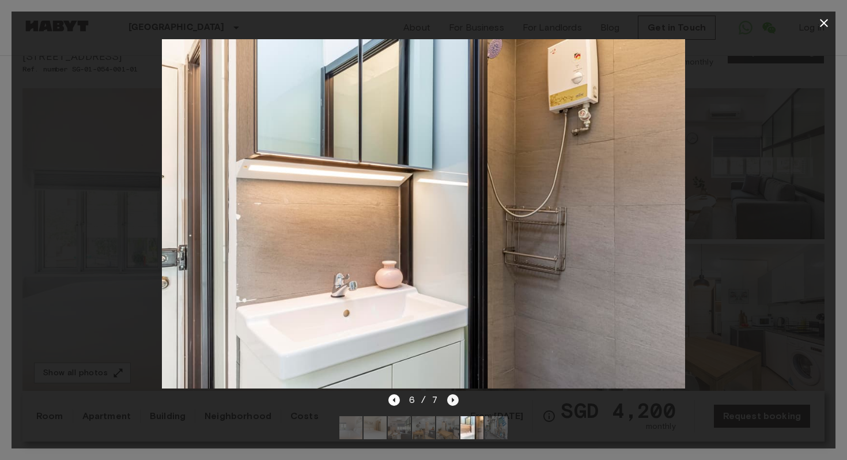
click at [455, 400] on icon "Next image" at bounding box center [453, 400] width 12 height 12
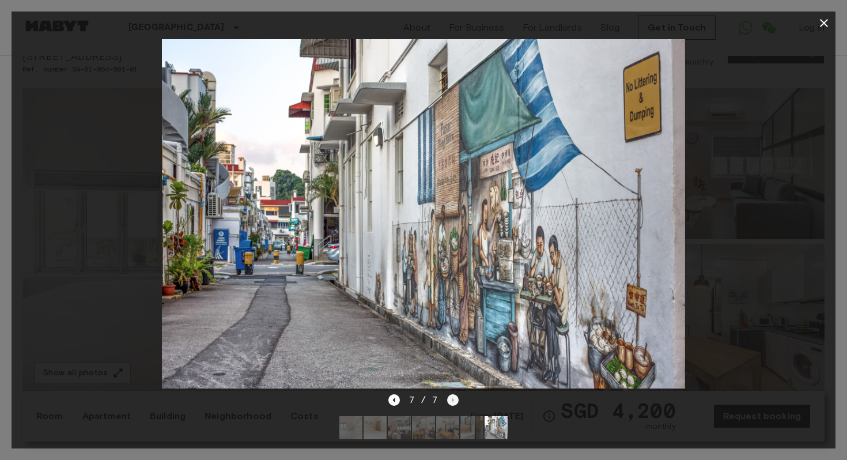
click at [455, 400] on div "7 / 7" at bounding box center [423, 400] width 71 height 14
click at [824, 23] on icon "button" at bounding box center [824, 23] width 8 height 8
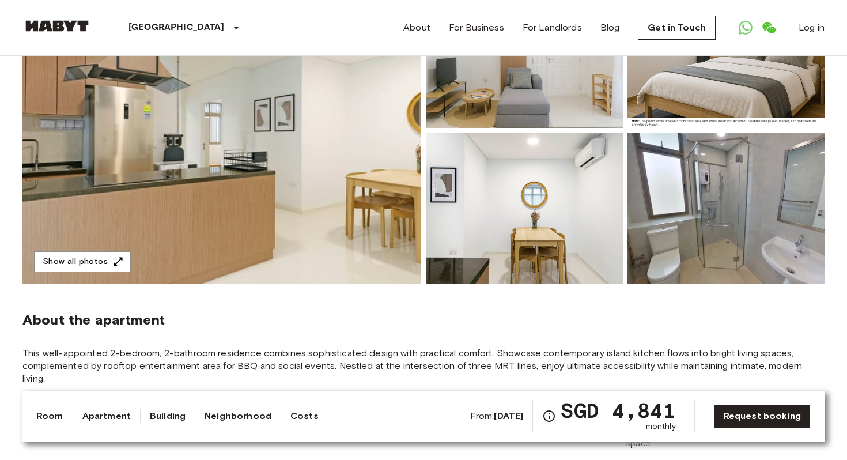
scroll to position [173, 0]
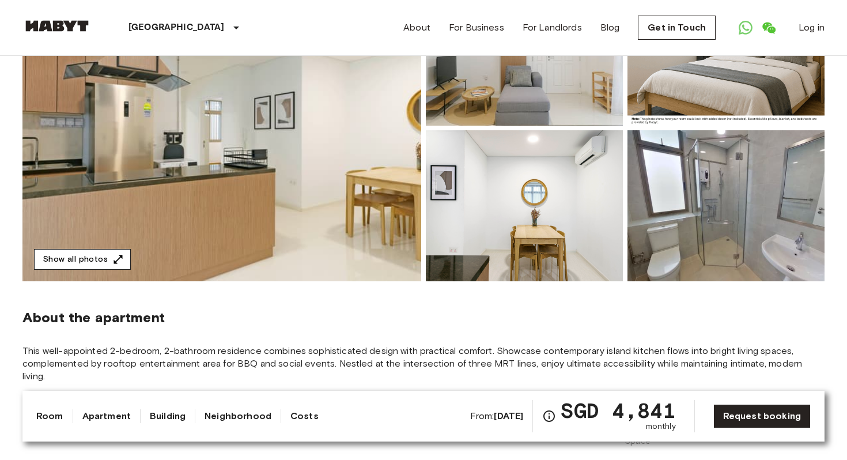
click at [103, 259] on button "Show all photos" at bounding box center [82, 259] width 97 height 21
